Goal: Task Accomplishment & Management: Use online tool/utility

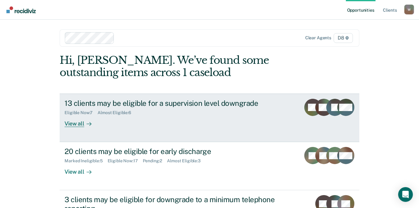
click at [80, 127] on div "View all" at bounding box center [82, 121] width 34 height 12
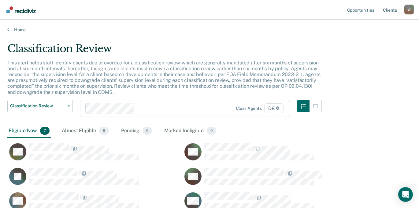
scroll to position [229, 397]
click at [9, 32] on icon at bounding box center [8, 29] width 2 height 5
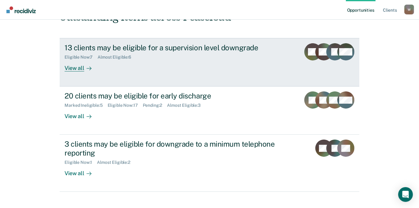
scroll to position [83, 0]
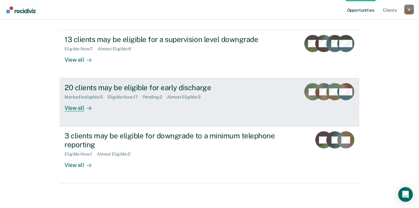
click at [81, 111] on div "View all" at bounding box center [82, 106] width 34 height 12
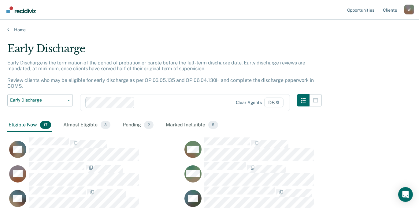
scroll to position [337, 397]
click at [9, 32] on icon at bounding box center [8, 29] width 2 height 5
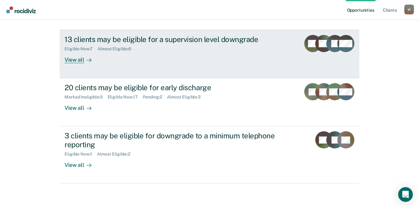
scroll to position [139, 0]
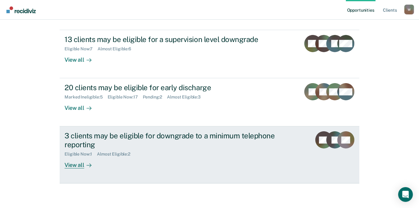
click at [81, 156] on div "View all" at bounding box center [82, 162] width 34 height 12
